Goal: Find specific page/section: Find specific page/section

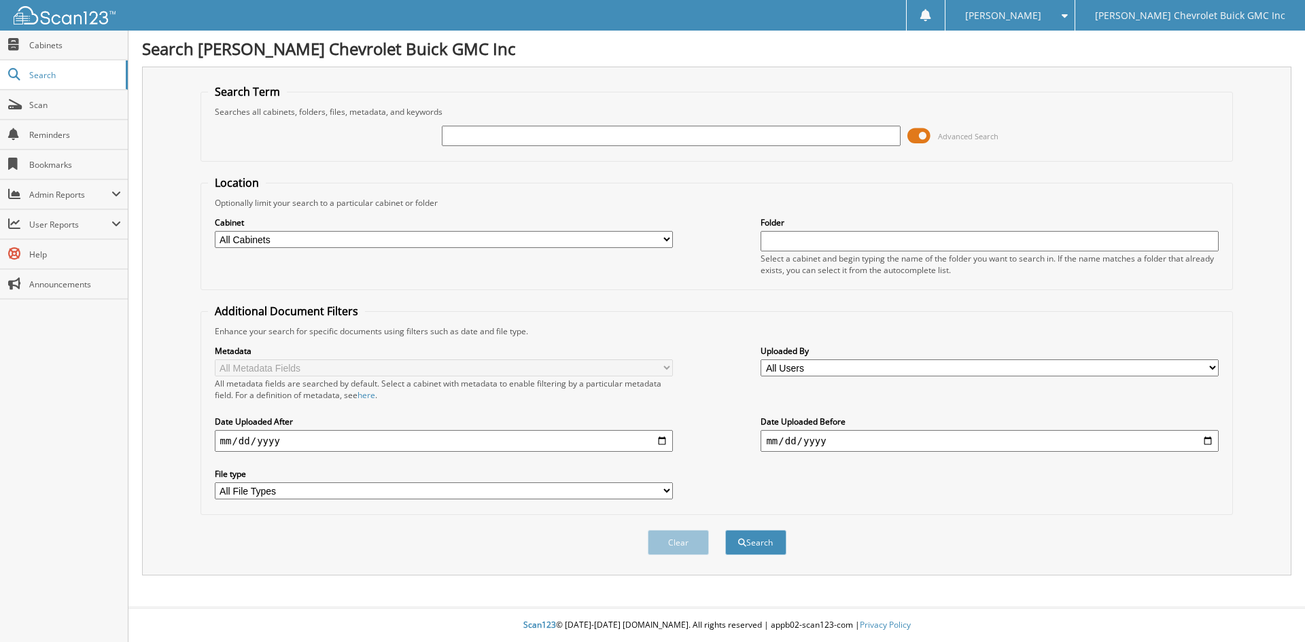
click at [630, 137] on input "text" at bounding box center [671, 136] width 458 height 20
paste input "[US_VEHICLE_IDENTIFICATION_NUMBER]"
type input "[US_VEHICLE_IDENTIFICATION_NUMBER]"
click at [725, 530] on button "Search" at bounding box center [755, 542] width 61 height 25
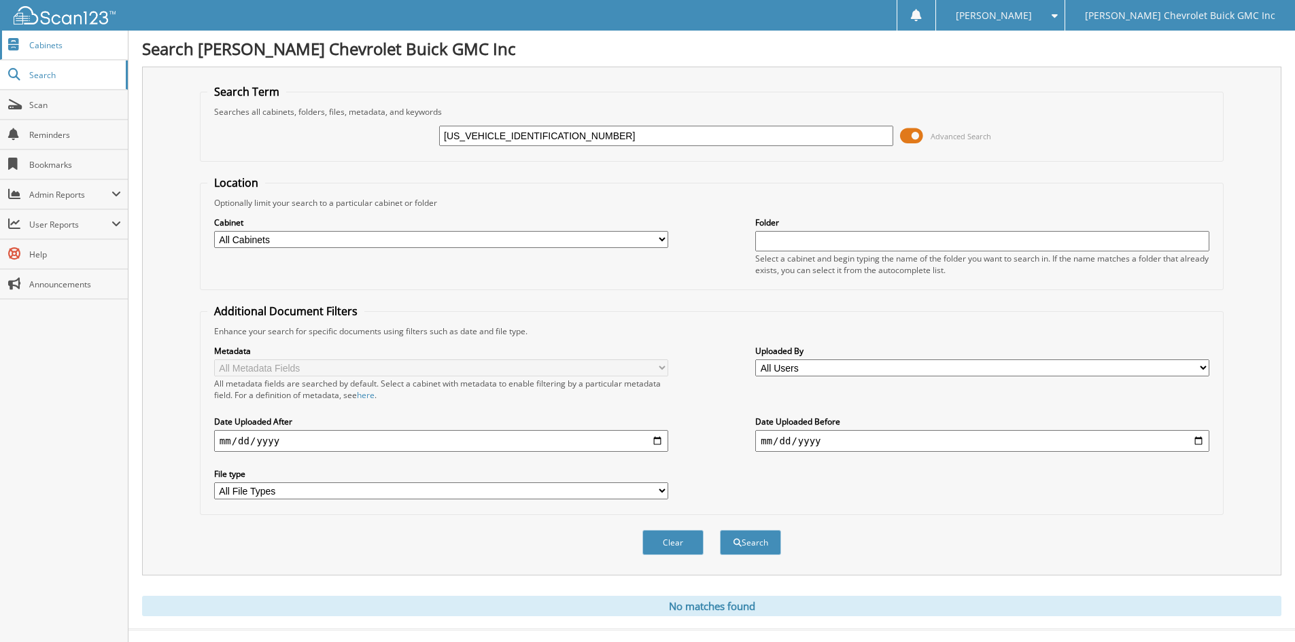
click at [75, 43] on span "Cabinets" at bounding box center [75, 45] width 92 height 12
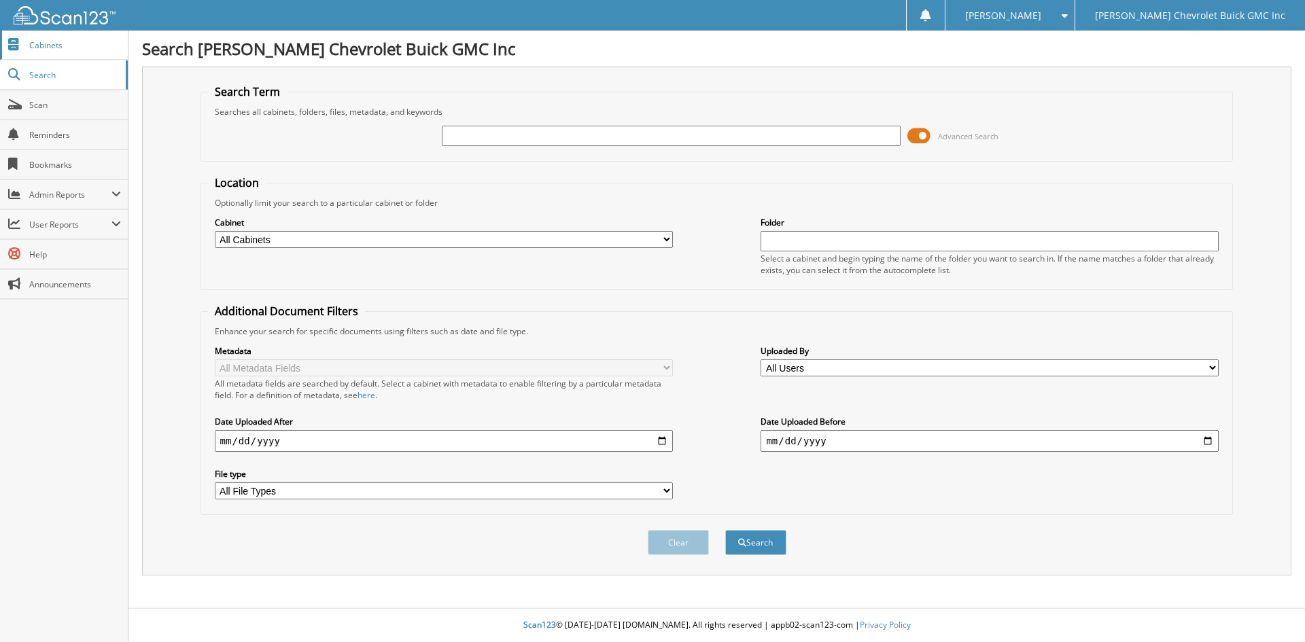
click at [82, 48] on span "Cabinets" at bounding box center [75, 45] width 92 height 12
click at [86, 43] on span "Cabinets" at bounding box center [75, 45] width 92 height 12
click at [65, 48] on span "Cabinets" at bounding box center [75, 45] width 92 height 12
click at [515, 139] on input "text" at bounding box center [671, 136] width 458 height 20
type input "203950"
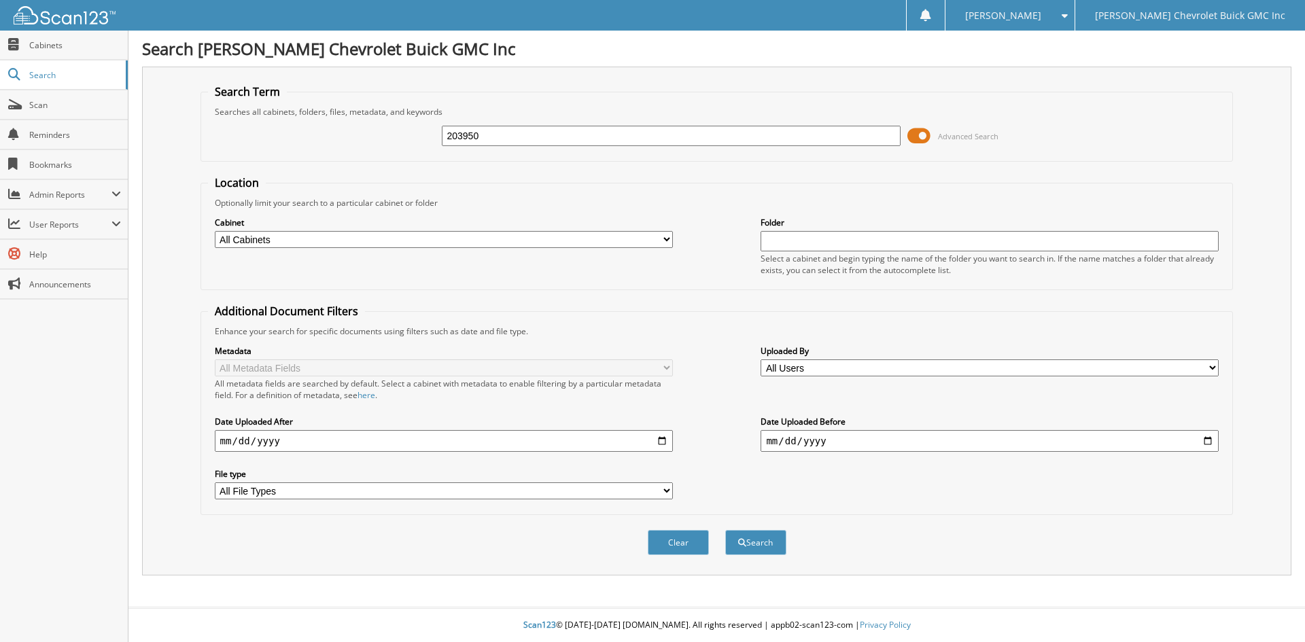
click at [725, 530] on button "Search" at bounding box center [755, 542] width 61 height 25
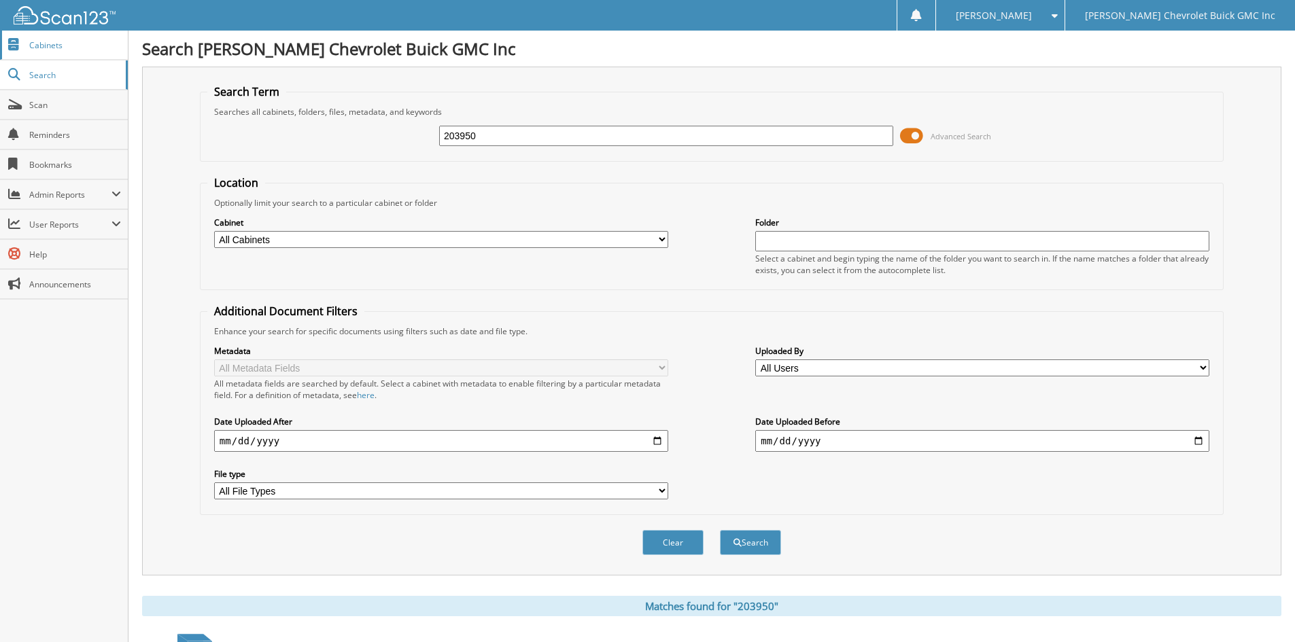
click at [82, 51] on link "Cabinets" at bounding box center [64, 45] width 128 height 29
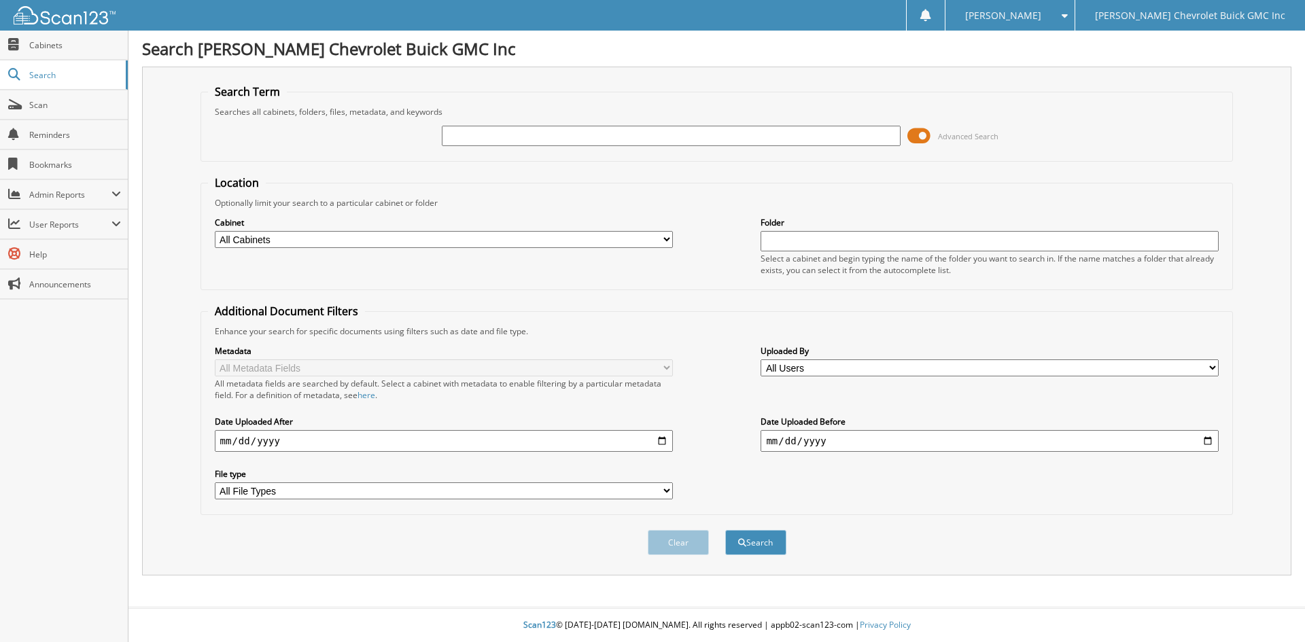
click at [277, 237] on select "All Cabinets CAR DEALS OWNERSHIP Needs Filing" at bounding box center [444, 239] width 458 height 17
select select "20209"
click at [215, 231] on select "All Cabinets CAR DEALS OWNERSHIP Needs Filing" at bounding box center [444, 239] width 458 height 17
click at [468, 134] on input "text" at bounding box center [671, 136] width 458 height 20
type input "203950"
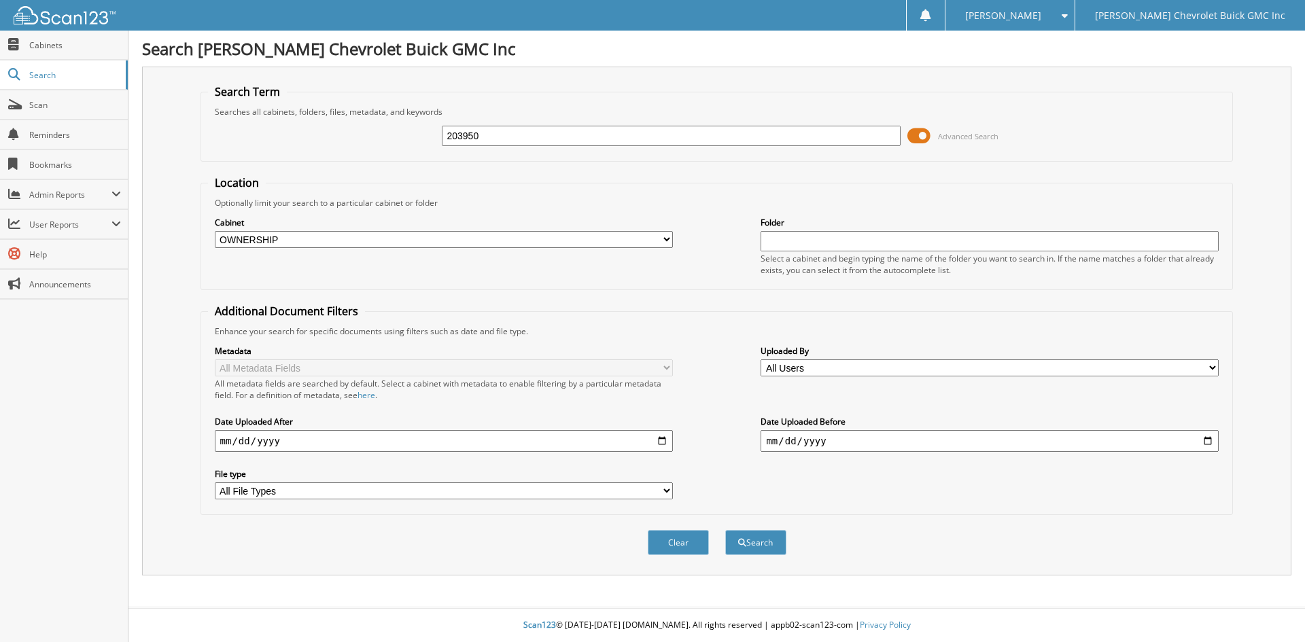
click at [725, 530] on button "Search" at bounding box center [755, 542] width 61 height 25
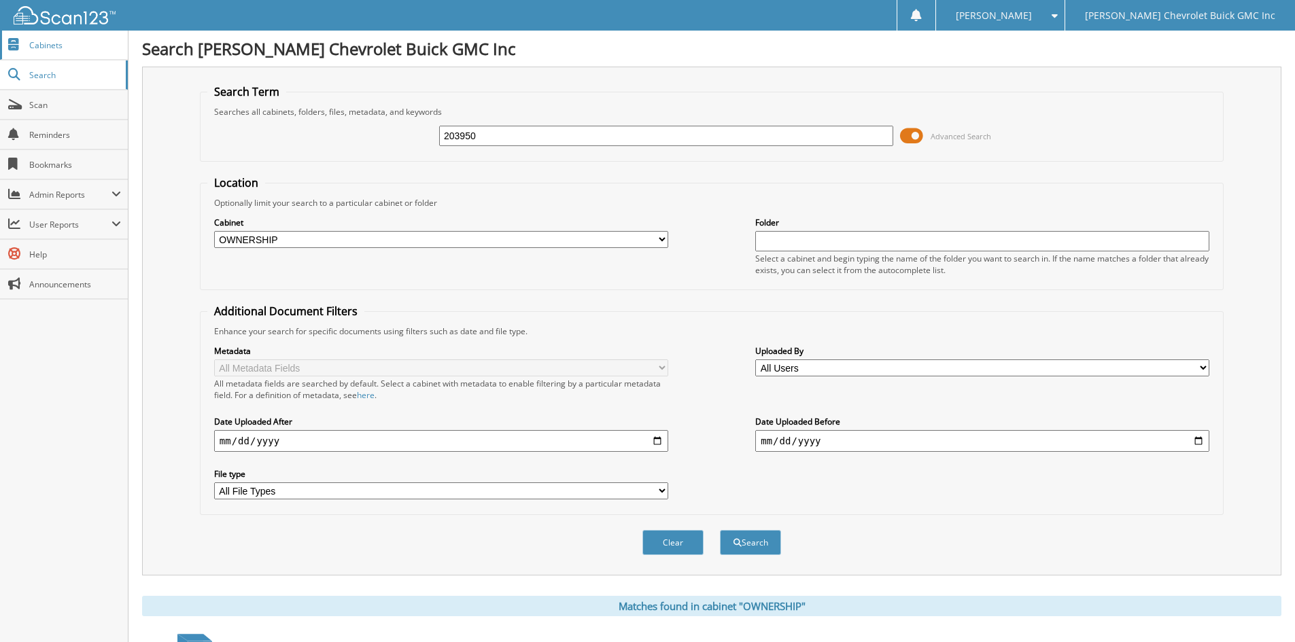
click at [73, 46] on span "Cabinets" at bounding box center [75, 45] width 92 height 12
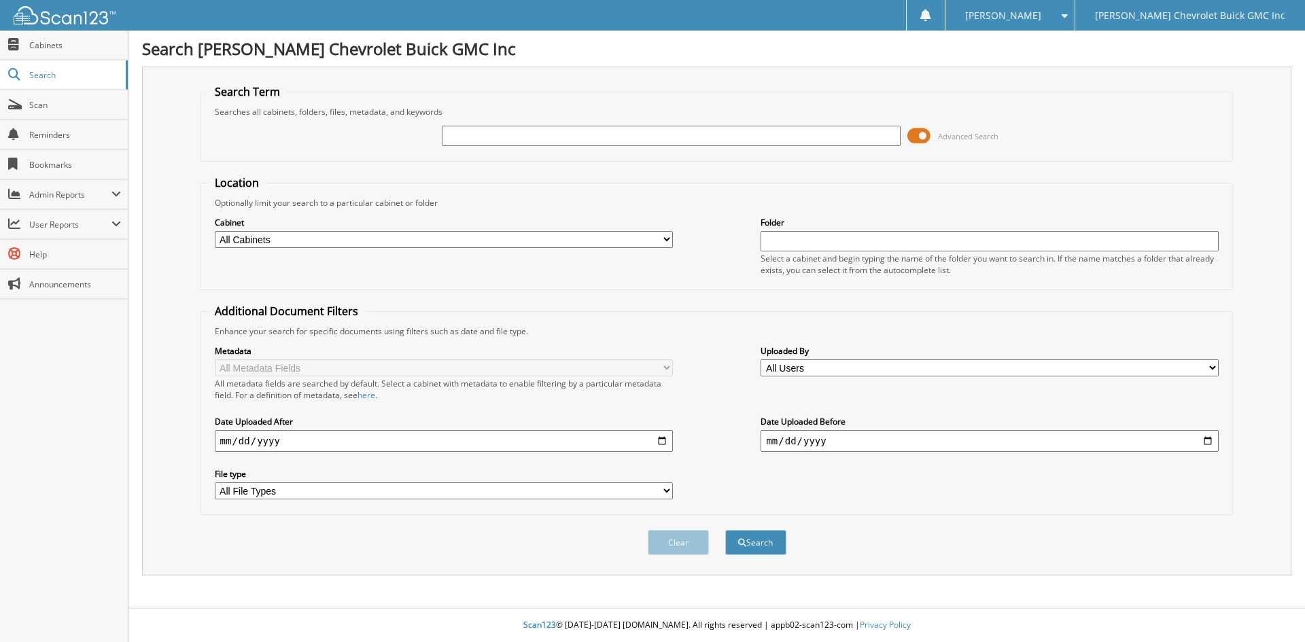
click at [502, 133] on input "text" at bounding box center [671, 136] width 458 height 20
paste input "[US_VEHICLE_IDENTIFICATION_NUMBER]"
type input "[US_VEHICLE_IDENTIFICATION_NUMBER]"
click at [725, 530] on button "Search" at bounding box center [755, 542] width 61 height 25
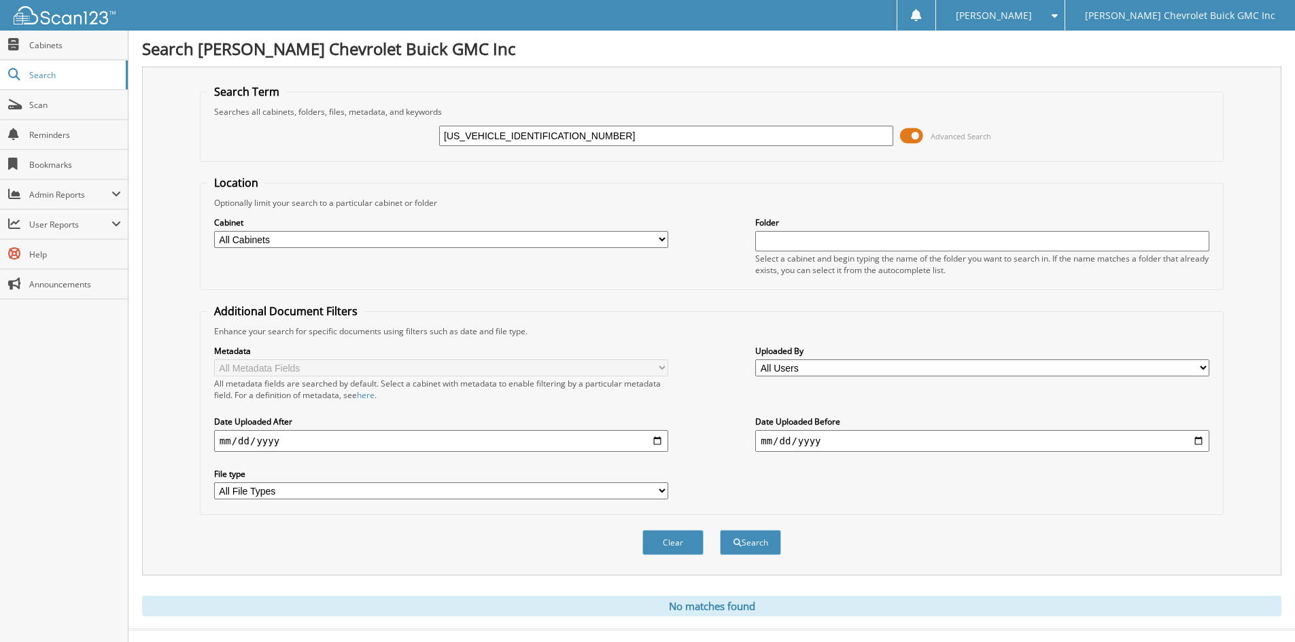
drag, startPoint x: 562, startPoint y: 137, endPoint x: 339, endPoint y: 142, distance: 223.7
click at [339, 142] on div "[US_VEHICLE_IDENTIFICATION_NUMBER] Advanced Search" at bounding box center [711, 136] width 1009 height 37
type input "203950"
click at [720, 530] on button "Search" at bounding box center [750, 542] width 61 height 25
click at [332, 241] on select "All Cabinets CAR DEALS OWNERSHIP Needs Filing" at bounding box center [441, 239] width 454 height 17
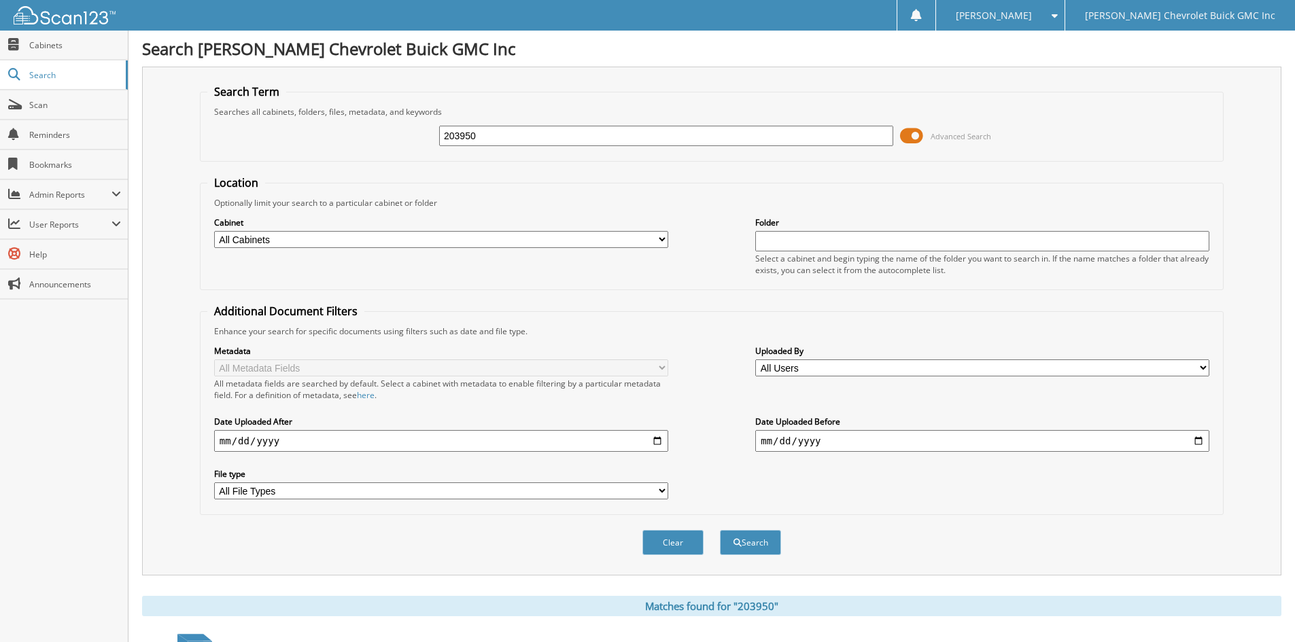
select select "20209"
click at [214, 231] on select "All Cabinets CAR DEALS OWNERSHIP Needs Filing" at bounding box center [441, 239] width 454 height 17
click at [519, 131] on input "203950" at bounding box center [666, 136] width 454 height 20
click at [720, 530] on button "Search" at bounding box center [750, 542] width 61 height 25
click at [86, 101] on span "Scan" at bounding box center [75, 105] width 92 height 12
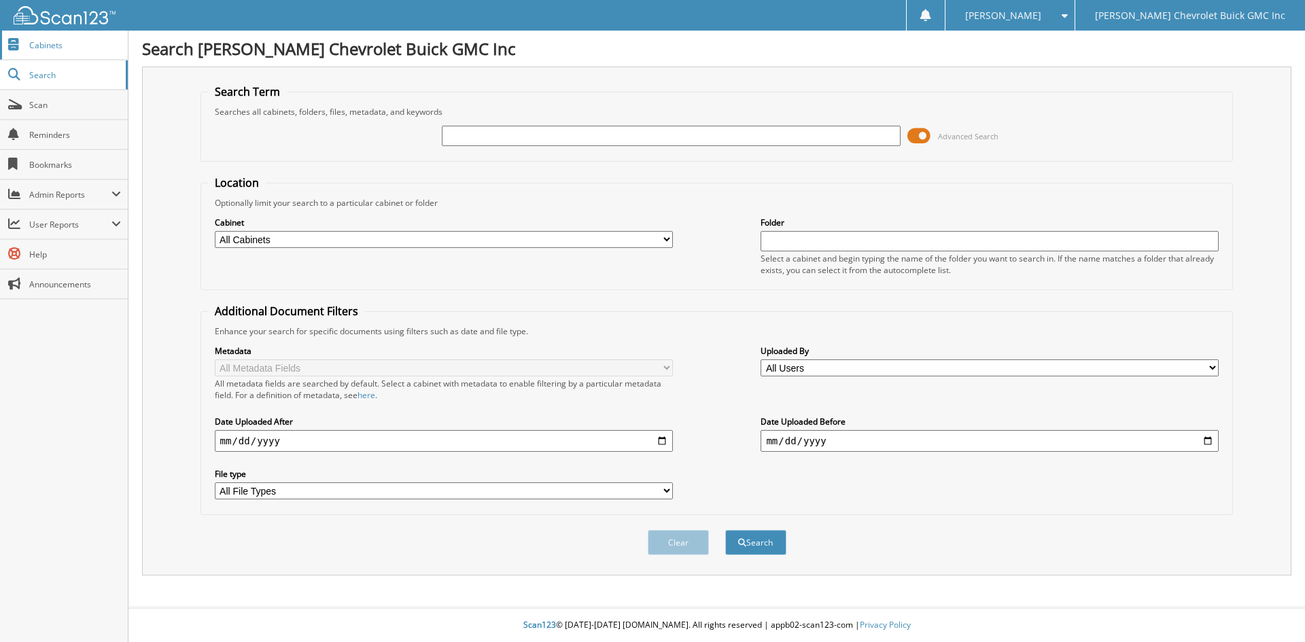
click at [73, 44] on span "Cabinets" at bounding box center [75, 45] width 92 height 12
click at [84, 50] on span "Cabinets" at bounding box center [75, 45] width 92 height 12
click at [48, 49] on span "Cabinets" at bounding box center [75, 45] width 92 height 12
click at [66, 47] on span "Cabinets" at bounding box center [75, 45] width 92 height 12
click at [72, 39] on span "Cabinets" at bounding box center [75, 45] width 92 height 12
